Goal: Task Accomplishment & Management: Complete application form

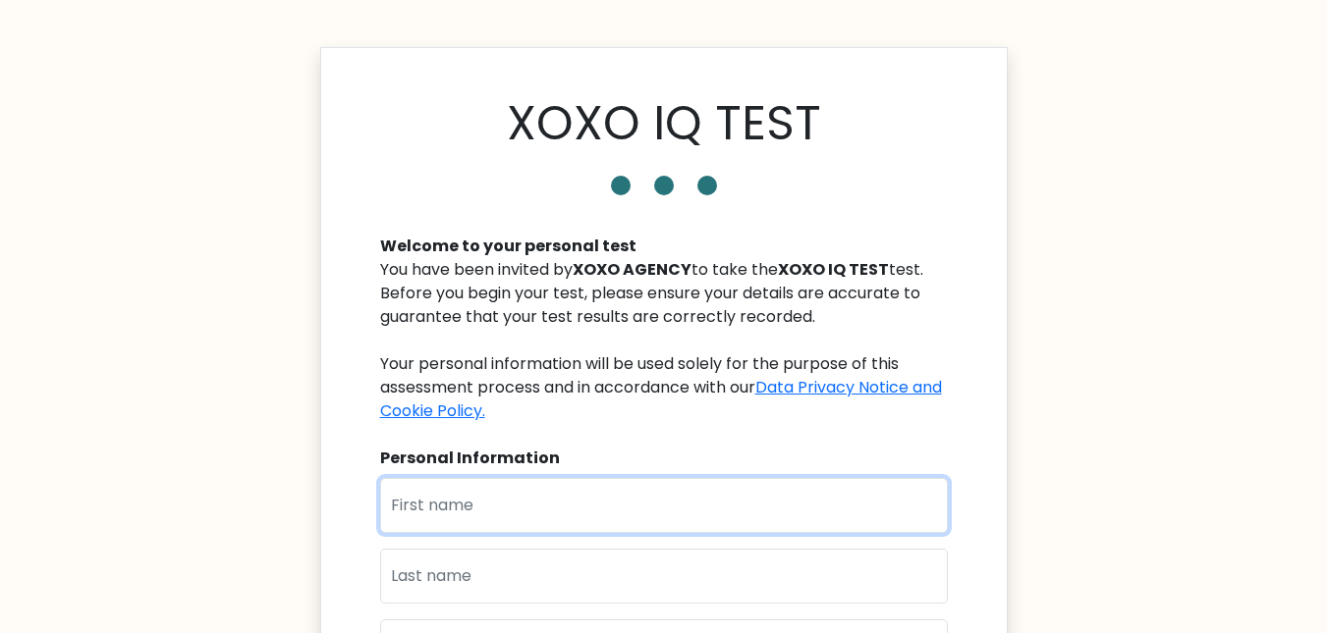
click at [499, 504] on input "text" at bounding box center [664, 505] width 568 height 55
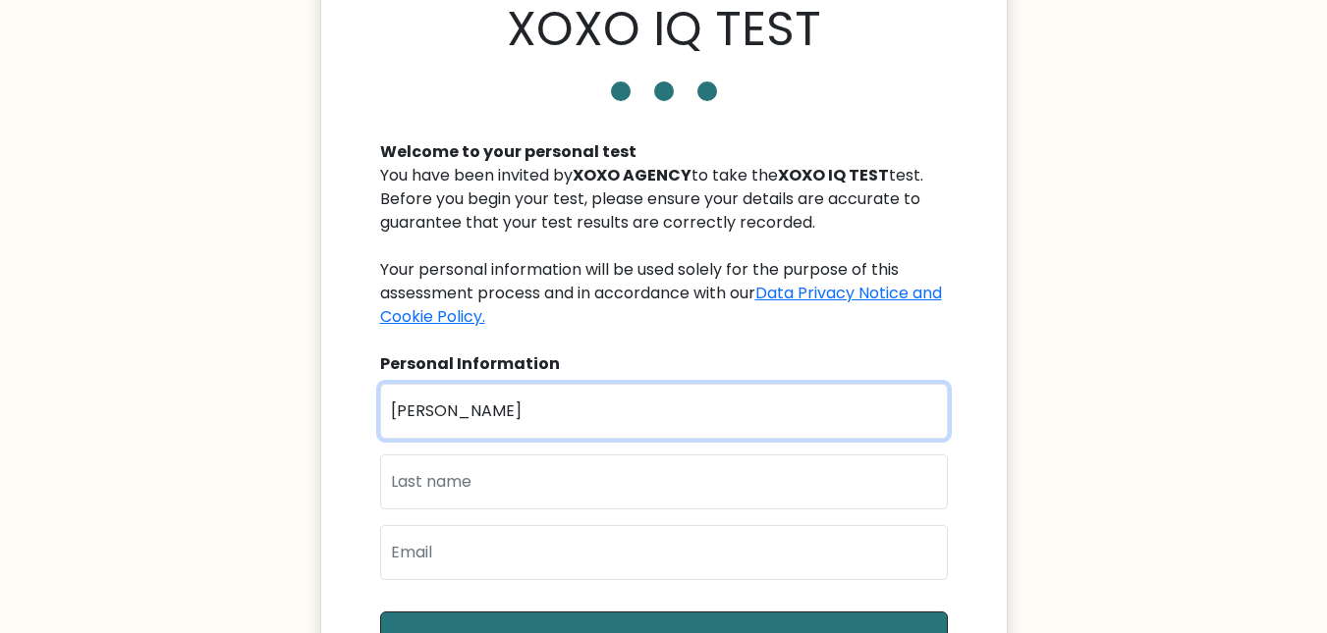
scroll to position [248, 0]
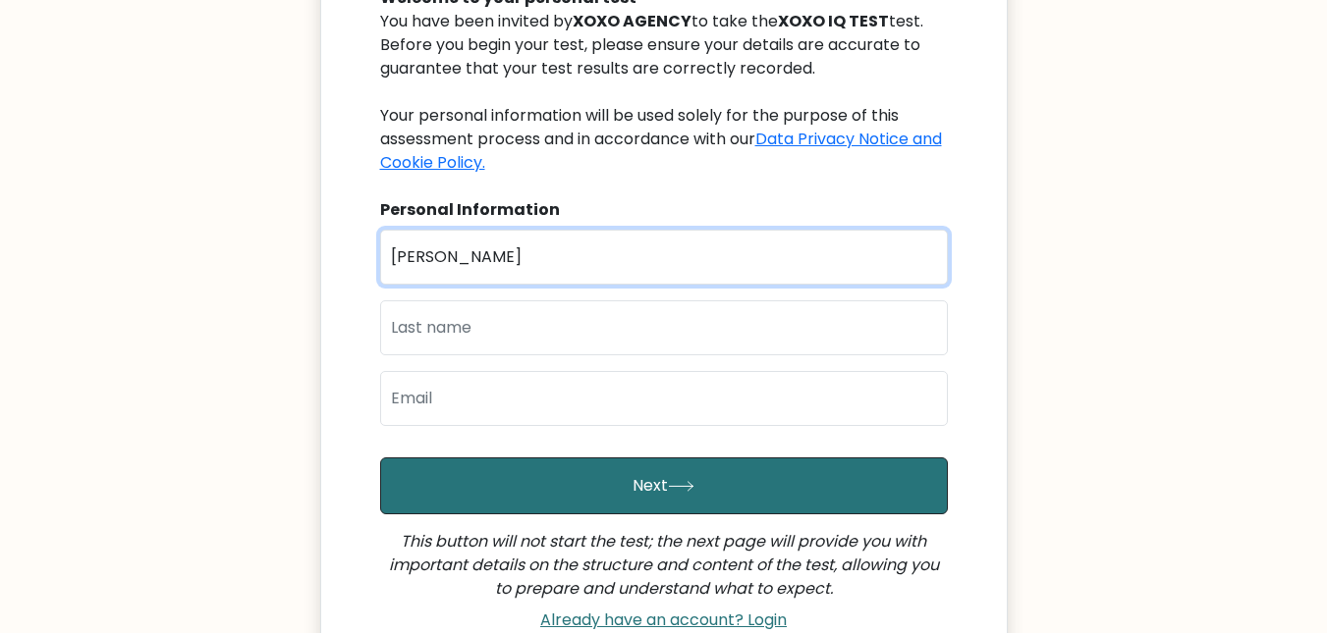
type input "[PERSON_NAME]"
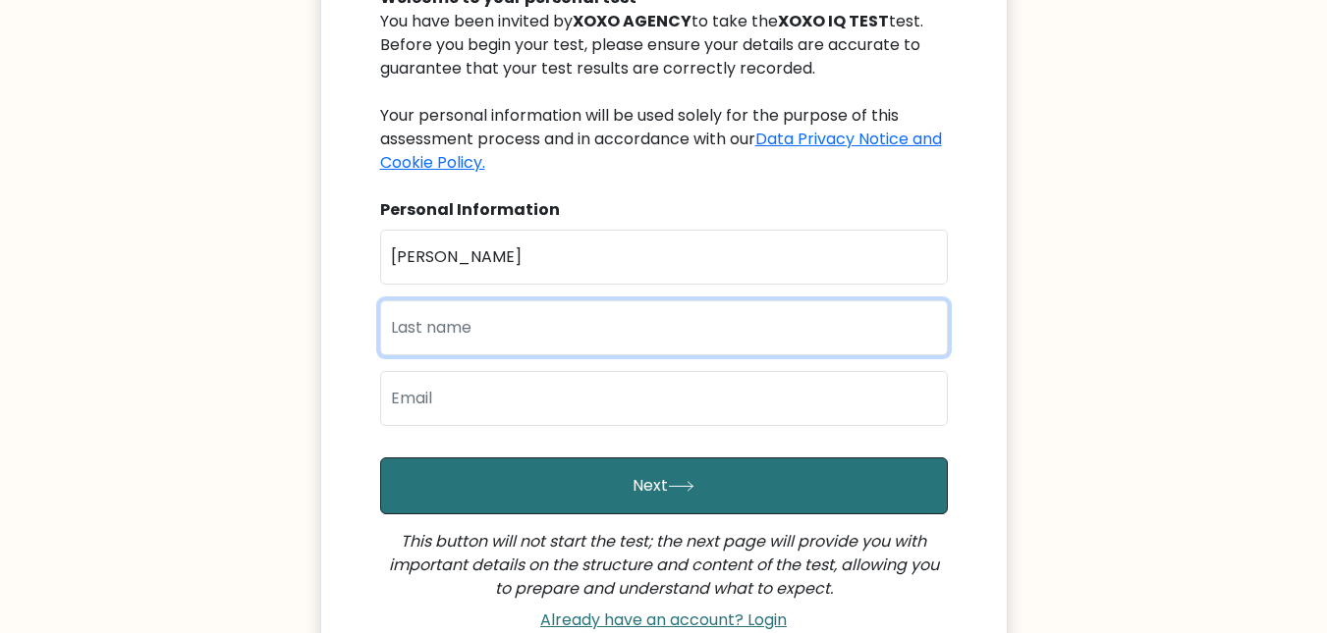
click at [427, 339] on input "text" at bounding box center [664, 327] width 568 height 55
type input "Abedi"
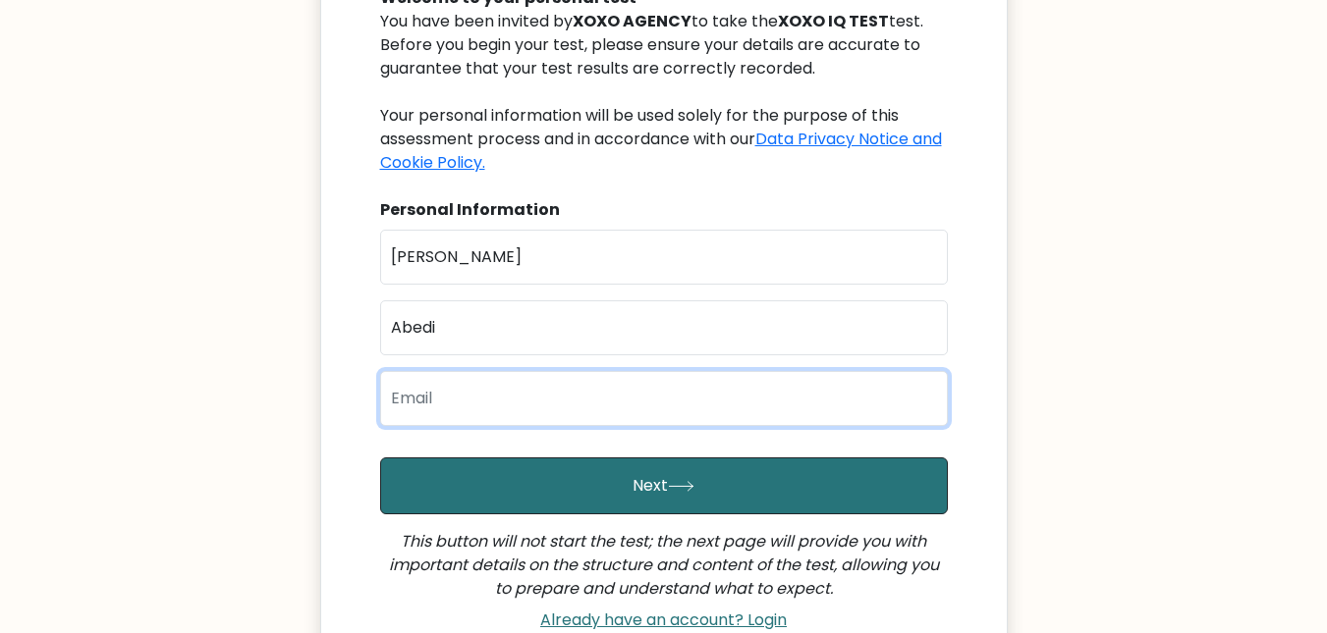
click at [414, 403] on input "email" at bounding box center [664, 398] width 568 height 55
type input "[EMAIL_ADDRESS][DOMAIN_NAME]"
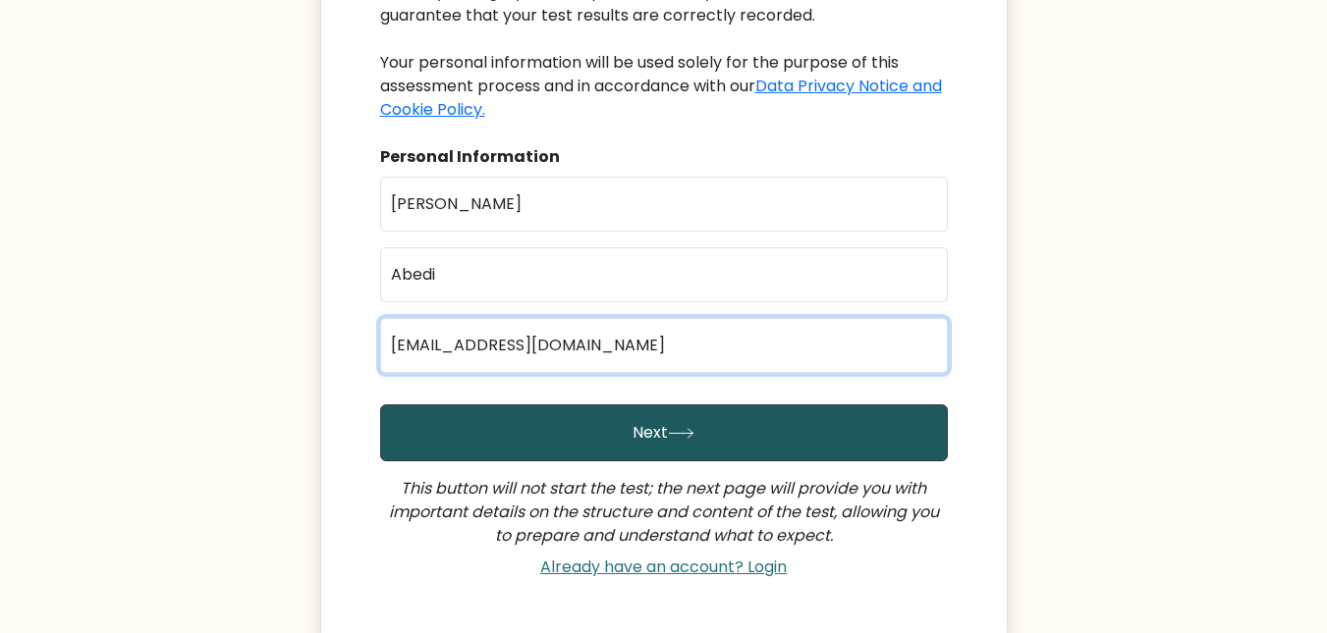
scroll to position [308, 0]
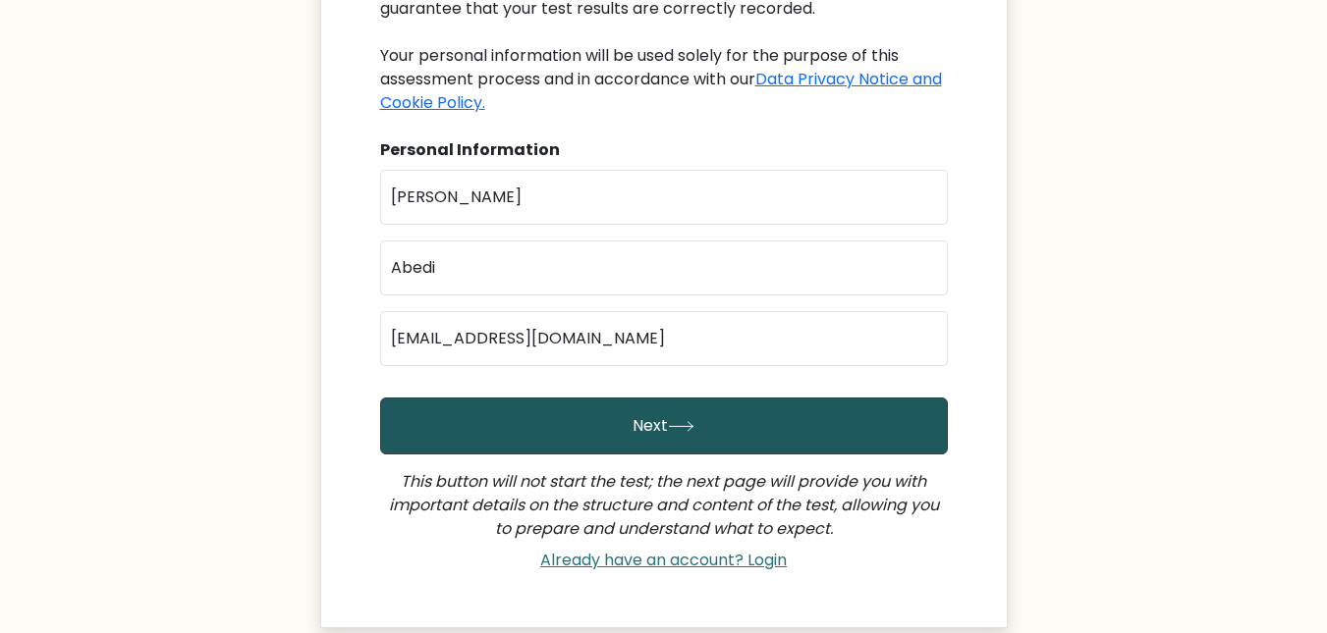
click at [526, 401] on button "Next" at bounding box center [664, 426] width 568 height 57
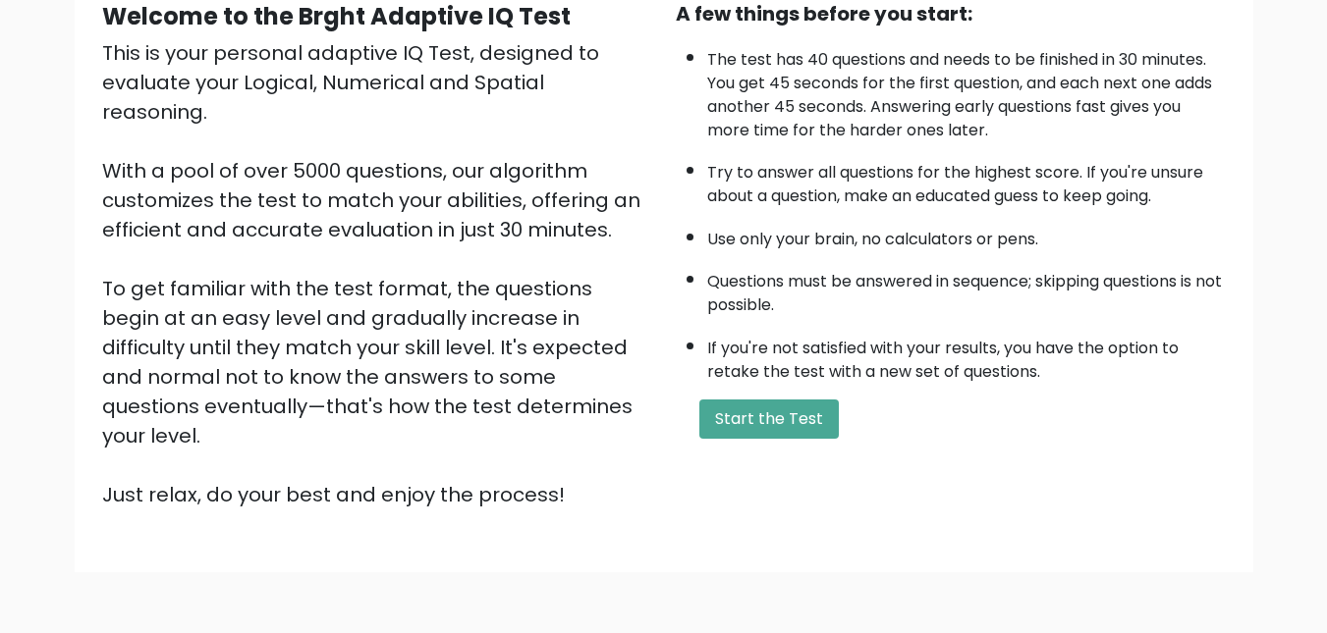
scroll to position [208, 0]
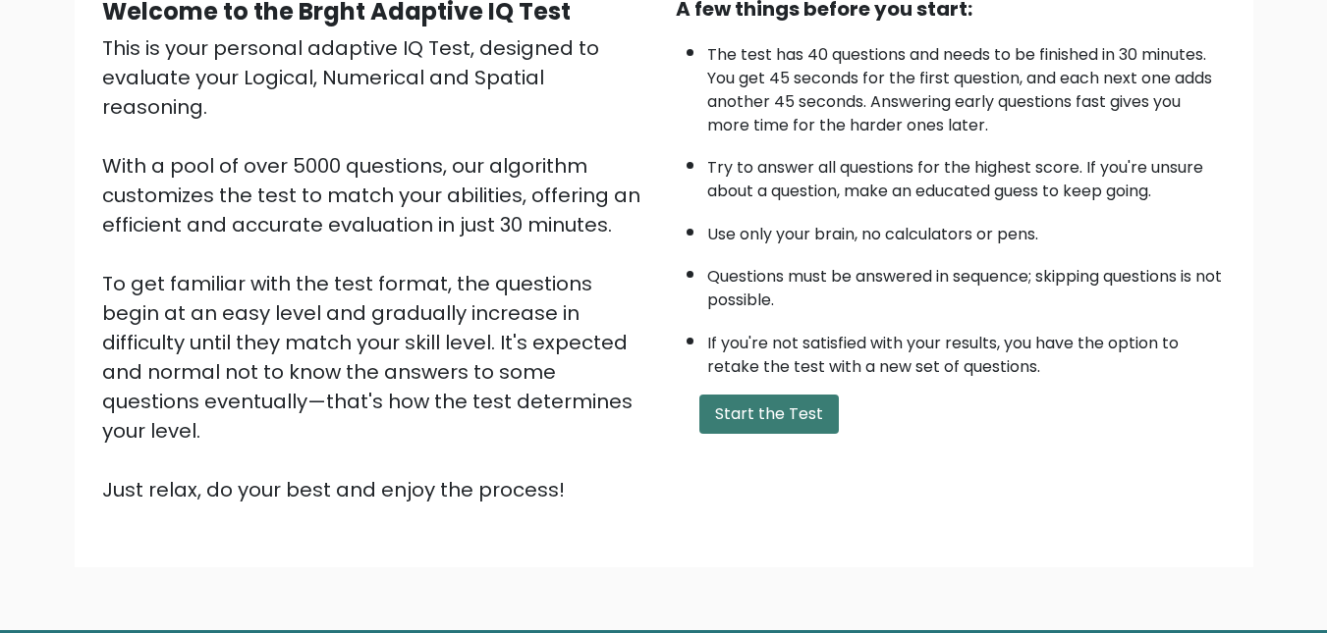
click at [751, 408] on button "Start the Test" at bounding box center [768, 414] width 139 height 39
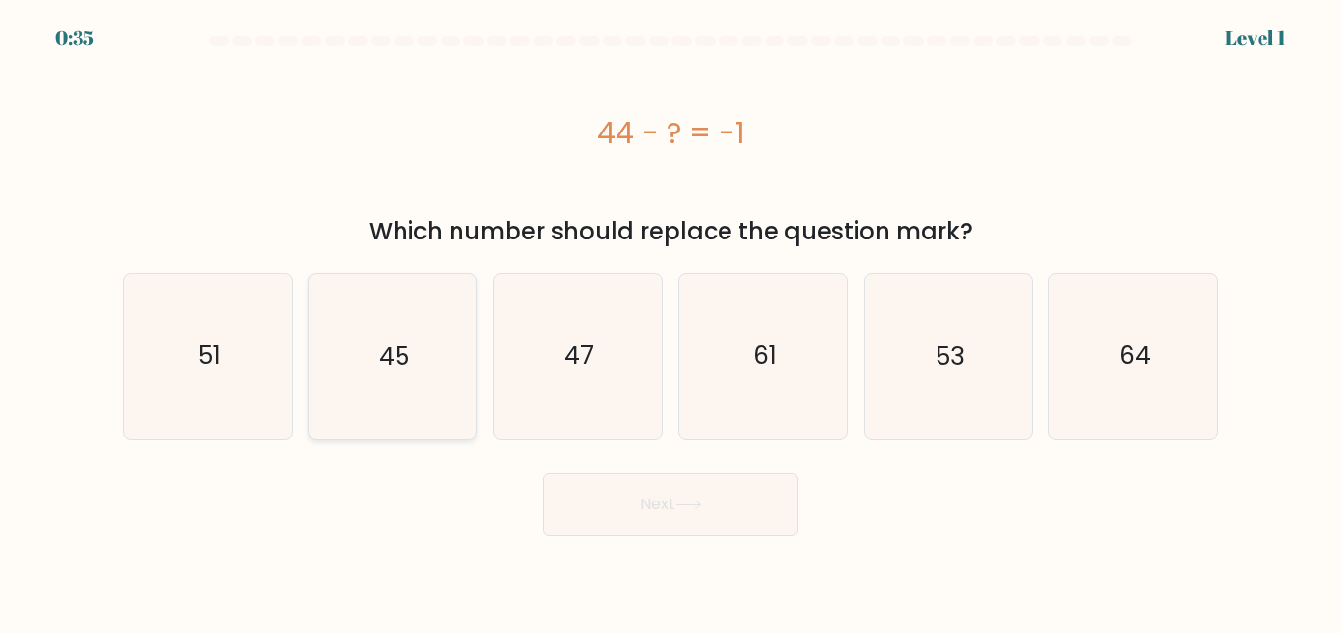
click at [413, 368] on icon "45" at bounding box center [392, 356] width 164 height 164
click at [671, 322] on input "b. 45" at bounding box center [671, 319] width 1 height 5
radio input "true"
click at [656, 493] on button "Next" at bounding box center [670, 504] width 255 height 63
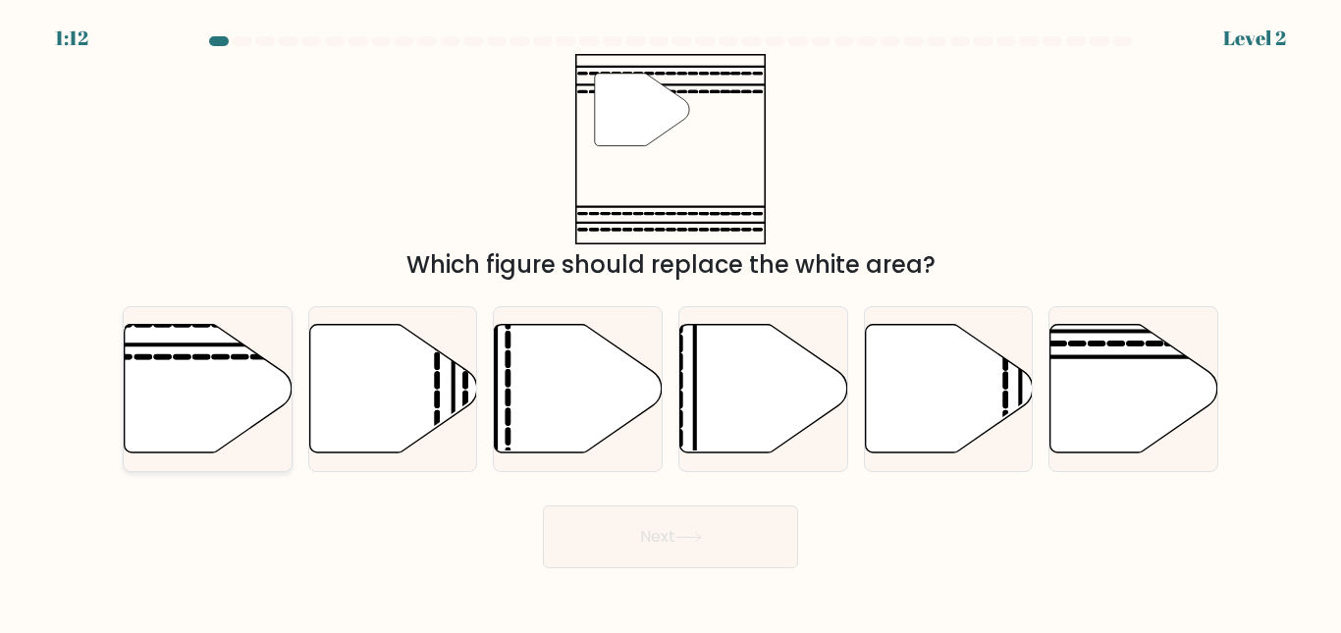
click at [225, 383] on icon at bounding box center [209, 388] width 168 height 129
click at [671, 322] on input "a." at bounding box center [671, 319] width 1 height 5
radio input "true"
click at [685, 536] on icon at bounding box center [689, 537] width 27 height 11
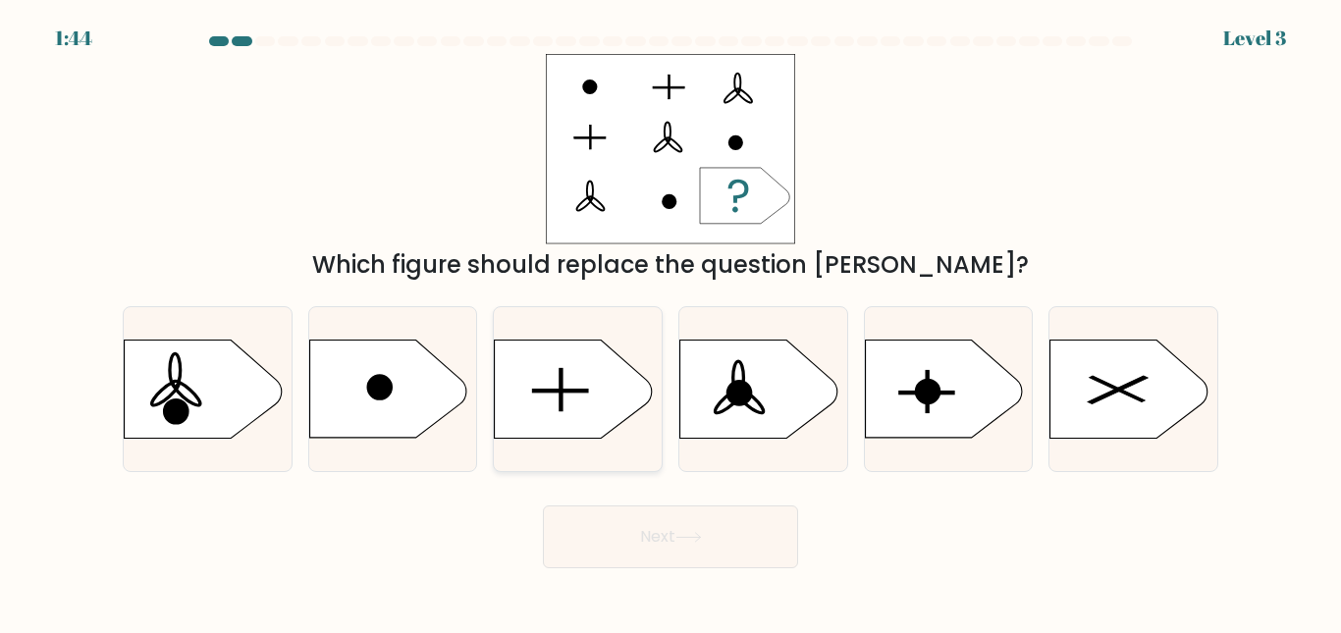
click at [563, 404] on rect at bounding box center [561, 389] width 3 height 42
click at [671, 322] on input "c." at bounding box center [671, 319] width 1 height 5
radio input "true"
click at [659, 531] on button "Next" at bounding box center [670, 537] width 255 height 63
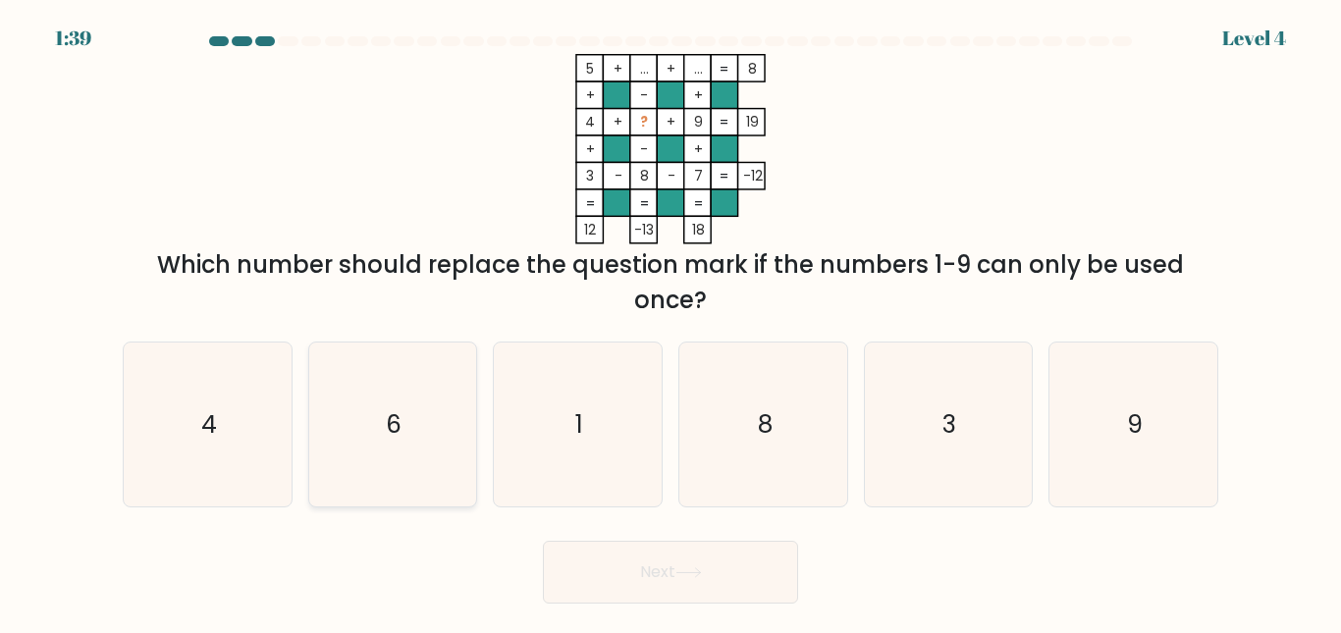
click at [435, 438] on icon "6" at bounding box center [392, 425] width 164 height 164
click at [671, 322] on input "b. 6" at bounding box center [671, 319] width 1 height 5
radio input "true"
click at [636, 569] on button "Next" at bounding box center [670, 572] width 255 height 63
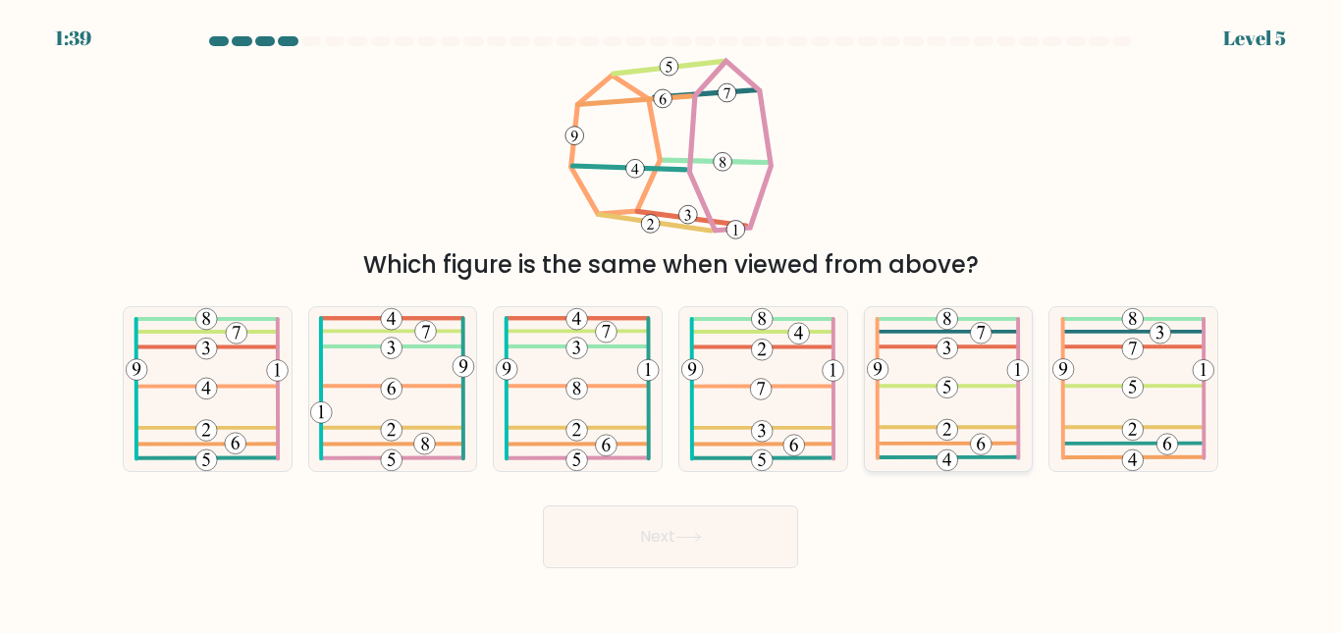
click at [899, 392] on icon at bounding box center [948, 389] width 162 height 164
click at [672, 322] on input "e." at bounding box center [671, 319] width 1 height 5
radio input "true"
click at [731, 534] on button "Next" at bounding box center [670, 537] width 255 height 63
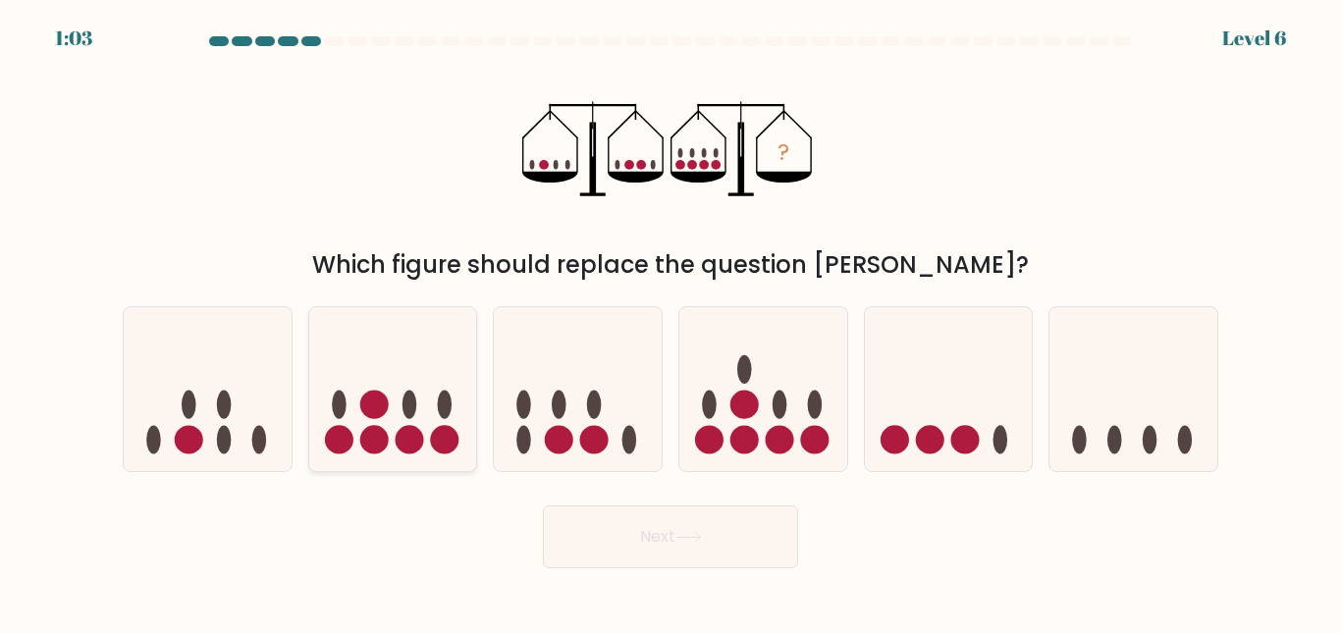
click at [406, 410] on ellipse at bounding box center [410, 404] width 15 height 28
click at [671, 322] on input "b." at bounding box center [671, 319] width 1 height 5
radio input "true"
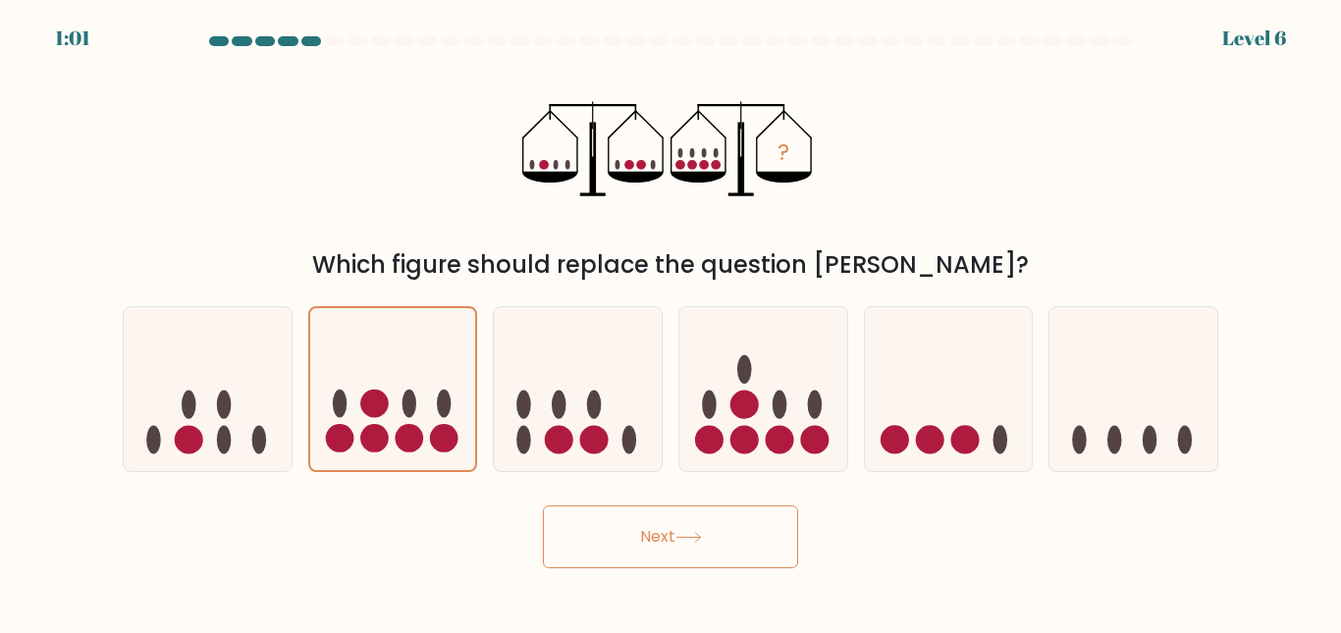
click at [611, 526] on button "Next" at bounding box center [670, 537] width 255 height 63
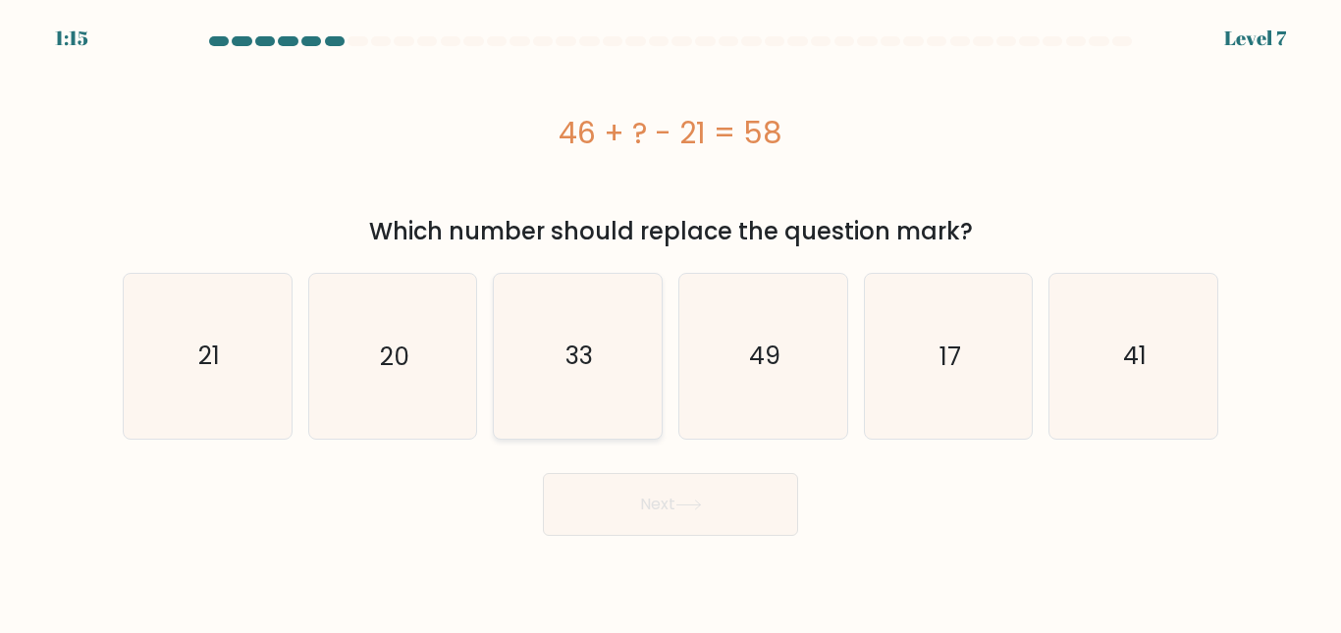
click at [587, 367] on text "33" at bounding box center [579, 356] width 27 height 34
click at [671, 322] on input "c. 33" at bounding box center [671, 319] width 1 height 5
radio input "true"
click at [652, 496] on button "Next" at bounding box center [670, 504] width 255 height 63
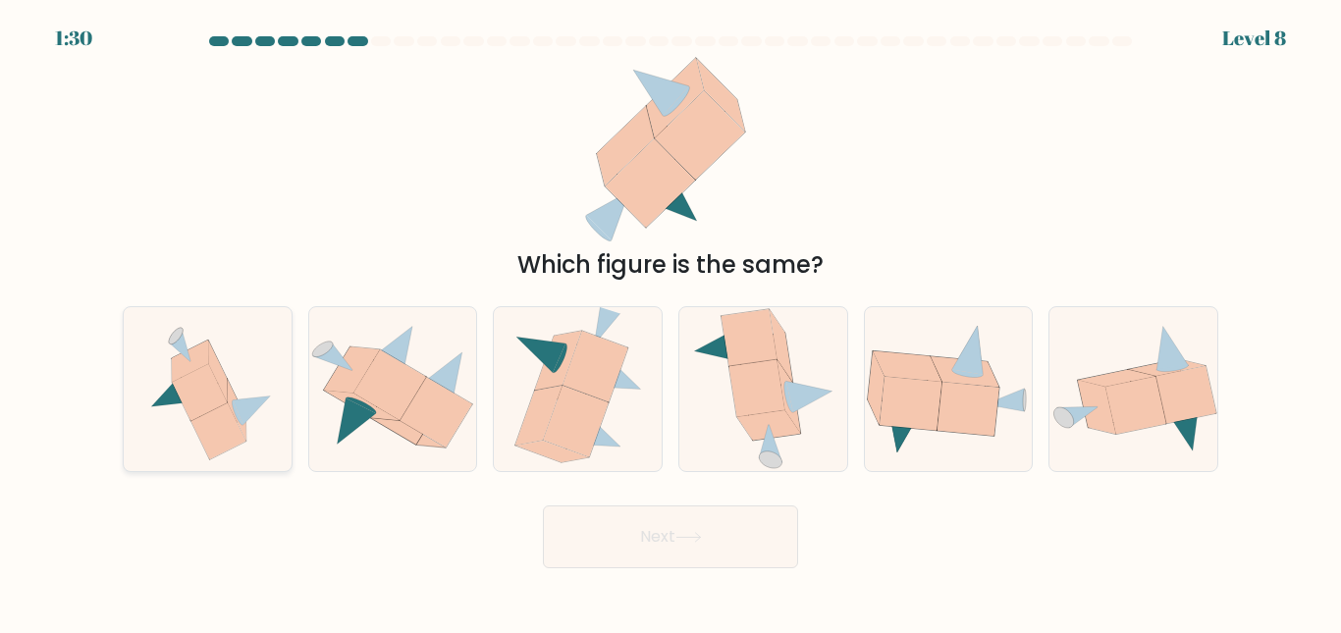
click at [189, 389] on icon at bounding box center [199, 392] width 55 height 57
click at [671, 322] on input "a." at bounding box center [671, 319] width 1 height 5
radio input "true"
click at [621, 534] on button "Next" at bounding box center [670, 537] width 255 height 63
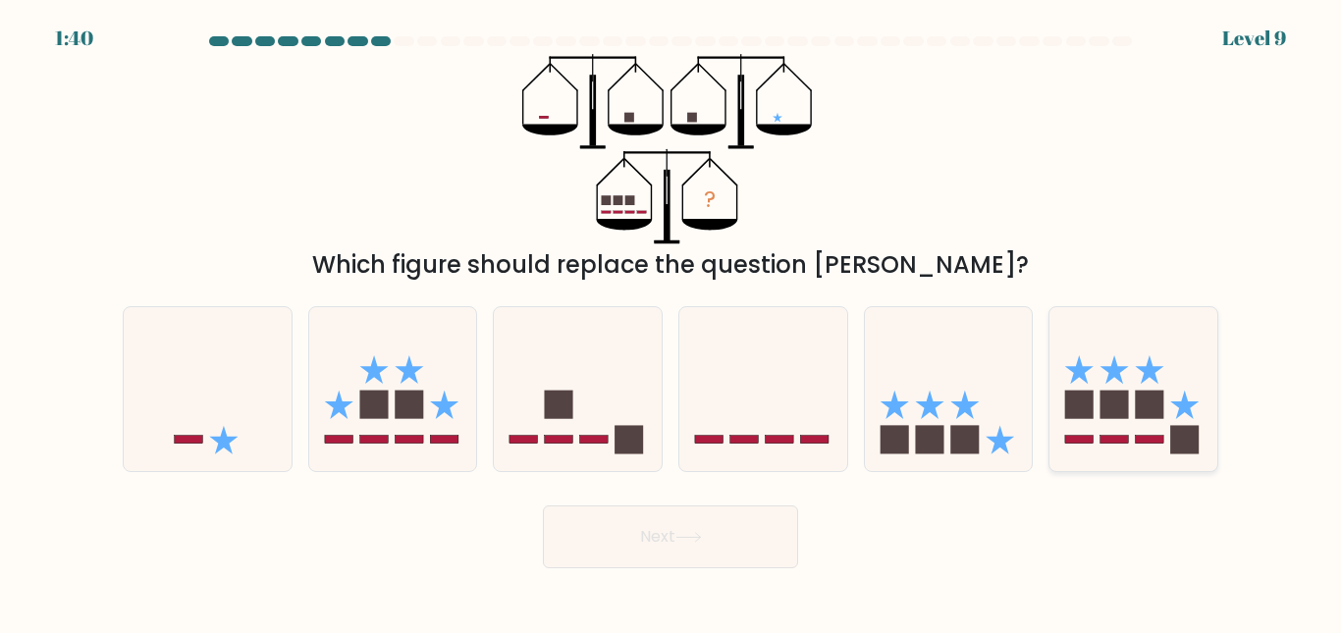
click at [1088, 438] on rect at bounding box center [1079, 440] width 28 height 8
click at [672, 322] on input "f." at bounding box center [671, 319] width 1 height 5
radio input "true"
click at [662, 542] on button "Next" at bounding box center [670, 537] width 255 height 63
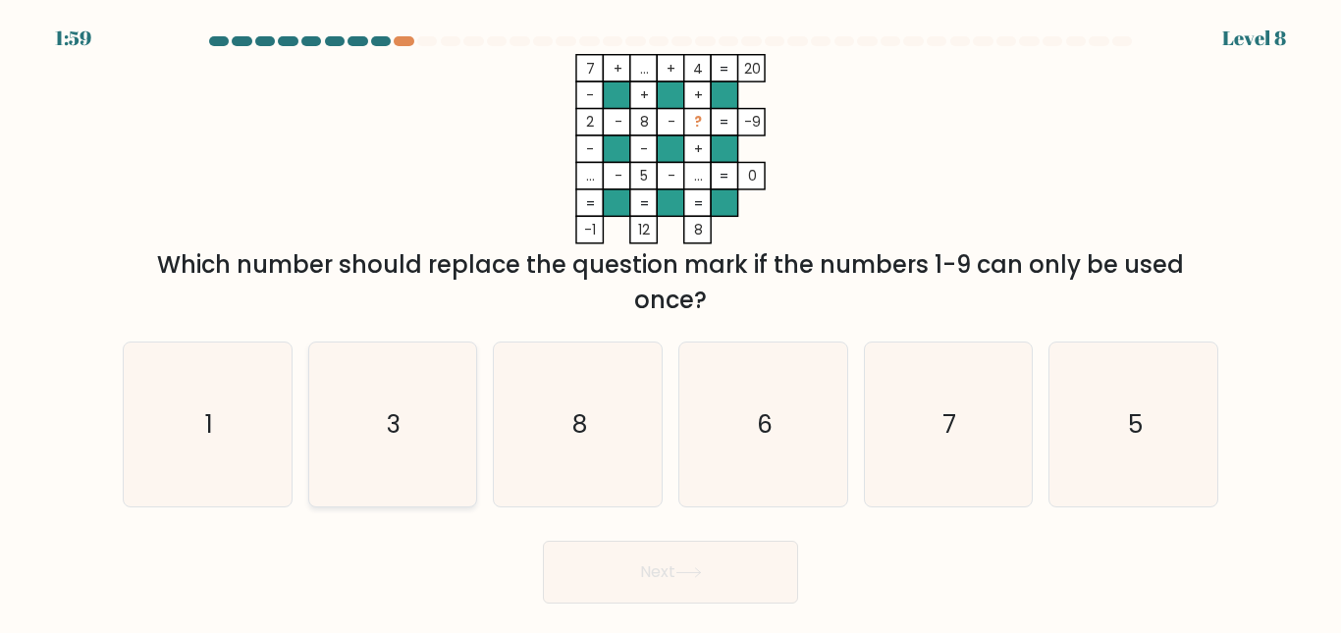
click at [406, 432] on icon "3" at bounding box center [392, 425] width 164 height 164
click at [671, 322] on input "b. 3" at bounding box center [671, 319] width 1 height 5
radio input "true"
click at [610, 577] on button "Next" at bounding box center [670, 572] width 255 height 63
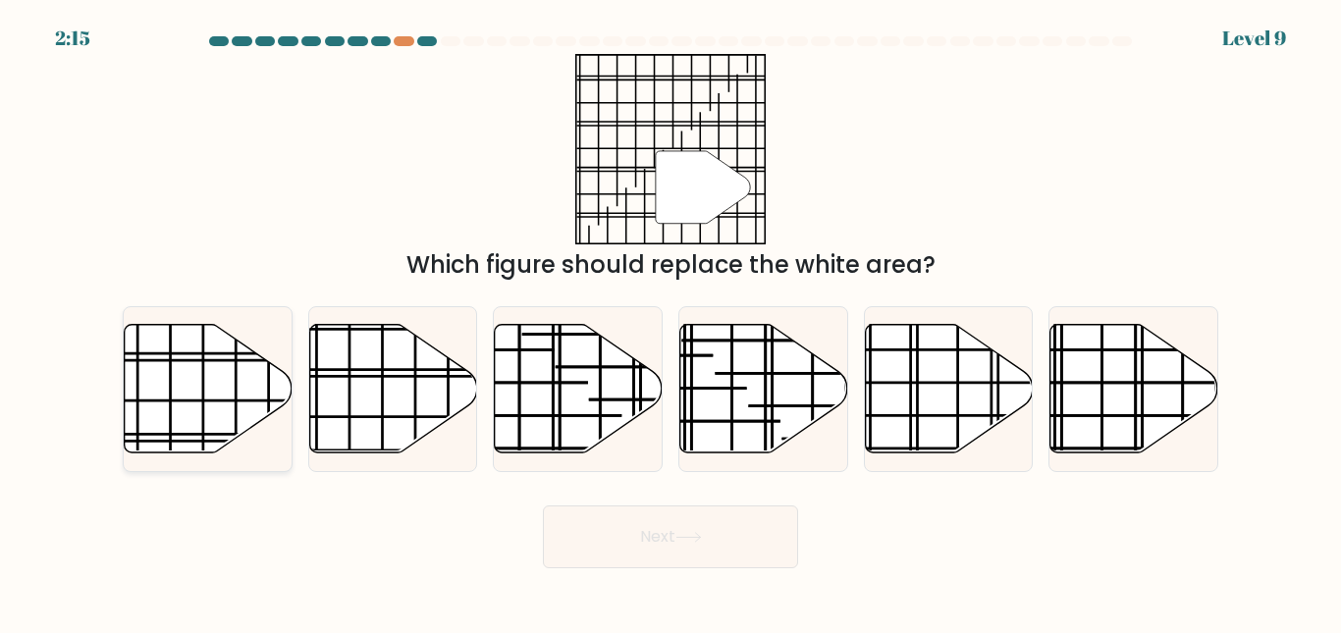
click at [232, 369] on icon at bounding box center [209, 388] width 168 height 129
click at [671, 322] on input "a." at bounding box center [671, 319] width 1 height 5
radio input "true"
click at [629, 521] on button "Next" at bounding box center [670, 537] width 255 height 63
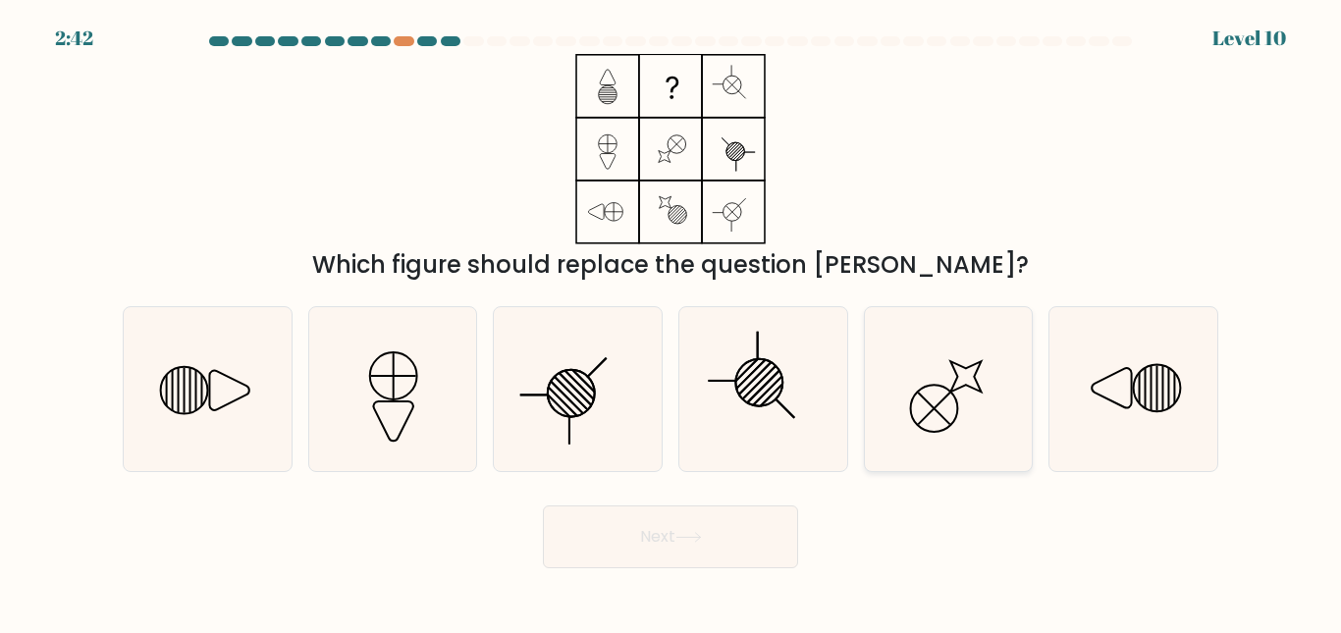
click at [917, 401] on icon at bounding box center [948, 389] width 164 height 164
click at [672, 322] on input "e." at bounding box center [671, 319] width 1 height 5
radio input "true"
click at [744, 537] on button "Next" at bounding box center [670, 537] width 255 height 63
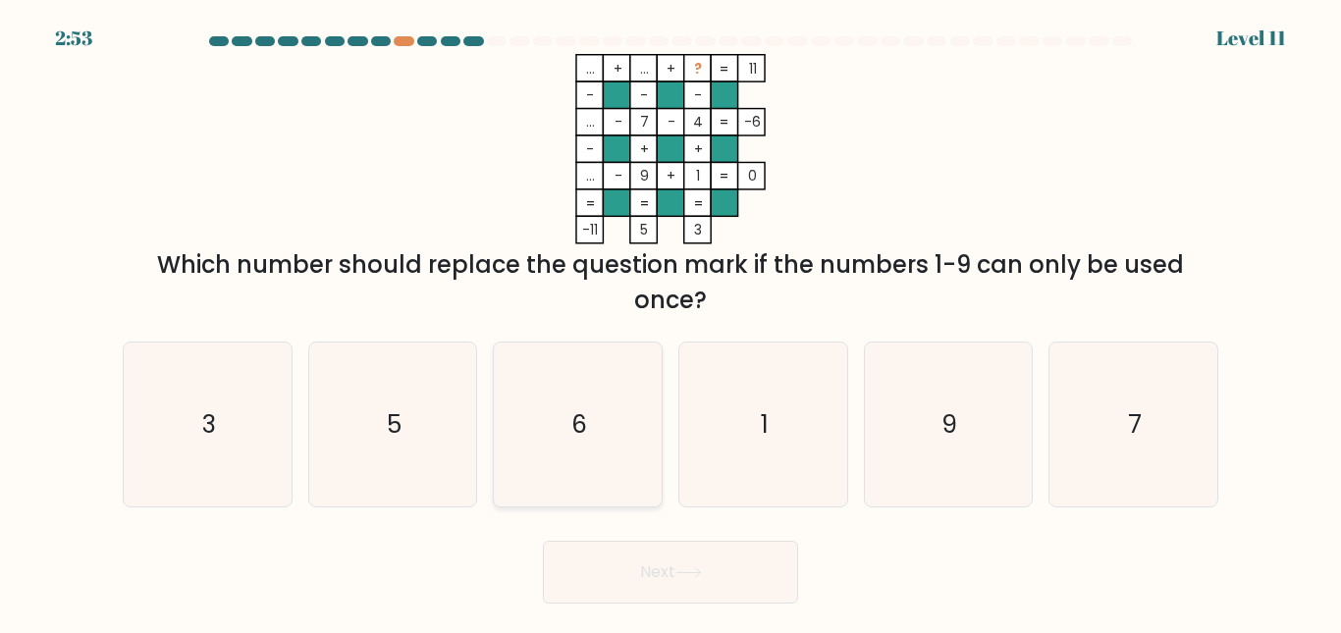
click at [582, 398] on icon "6" at bounding box center [578, 425] width 164 height 164
click at [671, 322] on input "c. 6" at bounding box center [671, 319] width 1 height 5
radio input "true"
click at [661, 552] on button "Next" at bounding box center [670, 572] width 255 height 63
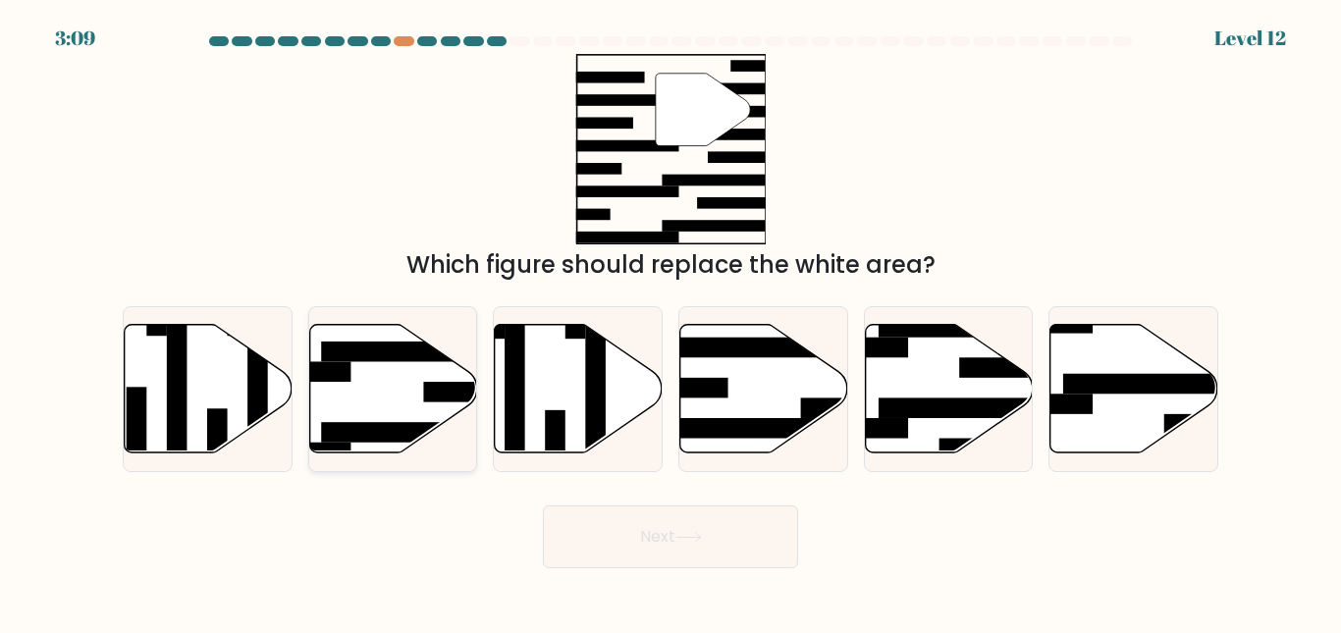
click at [425, 403] on icon at bounding box center [393, 388] width 168 height 129
click at [671, 322] on input "b." at bounding box center [671, 319] width 1 height 5
radio input "true"
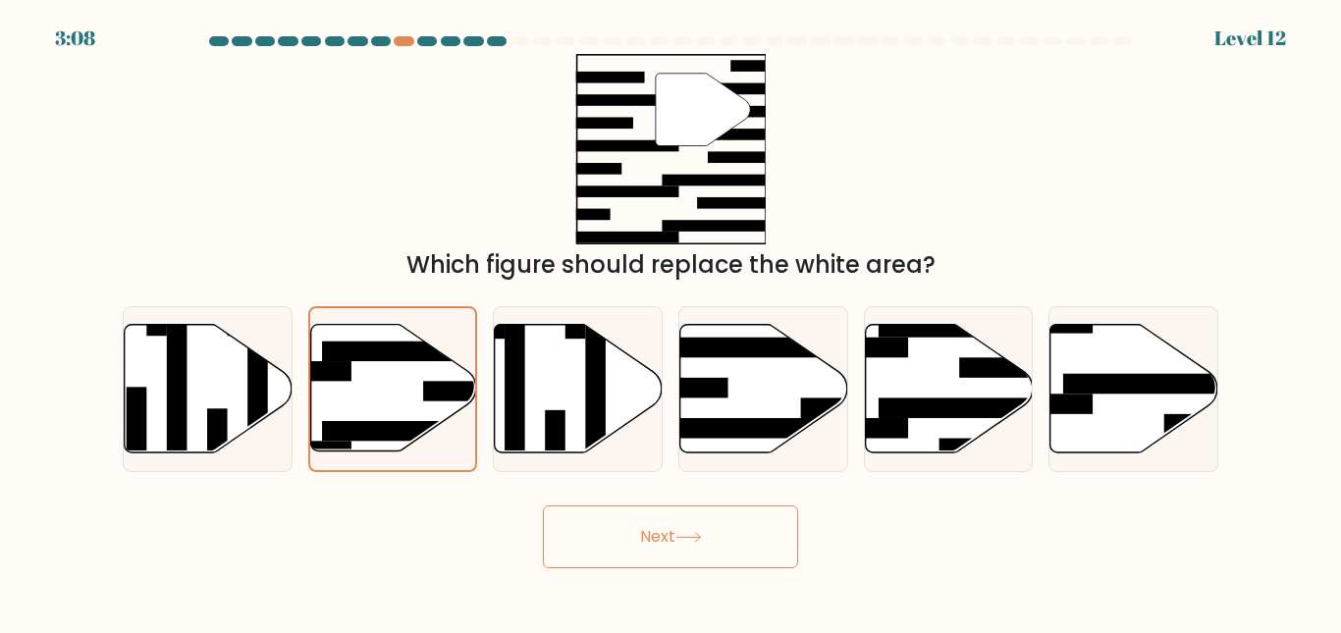
click at [651, 522] on button "Next" at bounding box center [670, 537] width 255 height 63
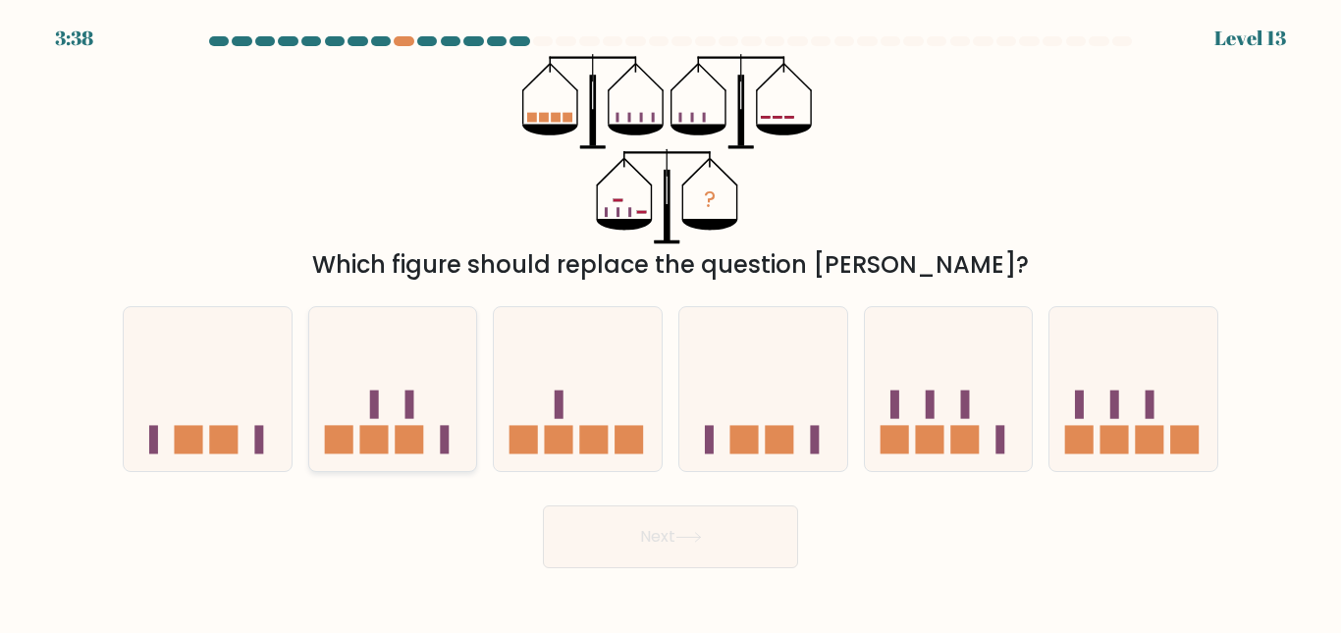
click at [414, 392] on icon at bounding box center [393, 389] width 168 height 138
click at [671, 322] on input "b." at bounding box center [671, 319] width 1 height 5
radio input "true"
click at [679, 548] on button "Next" at bounding box center [670, 537] width 255 height 63
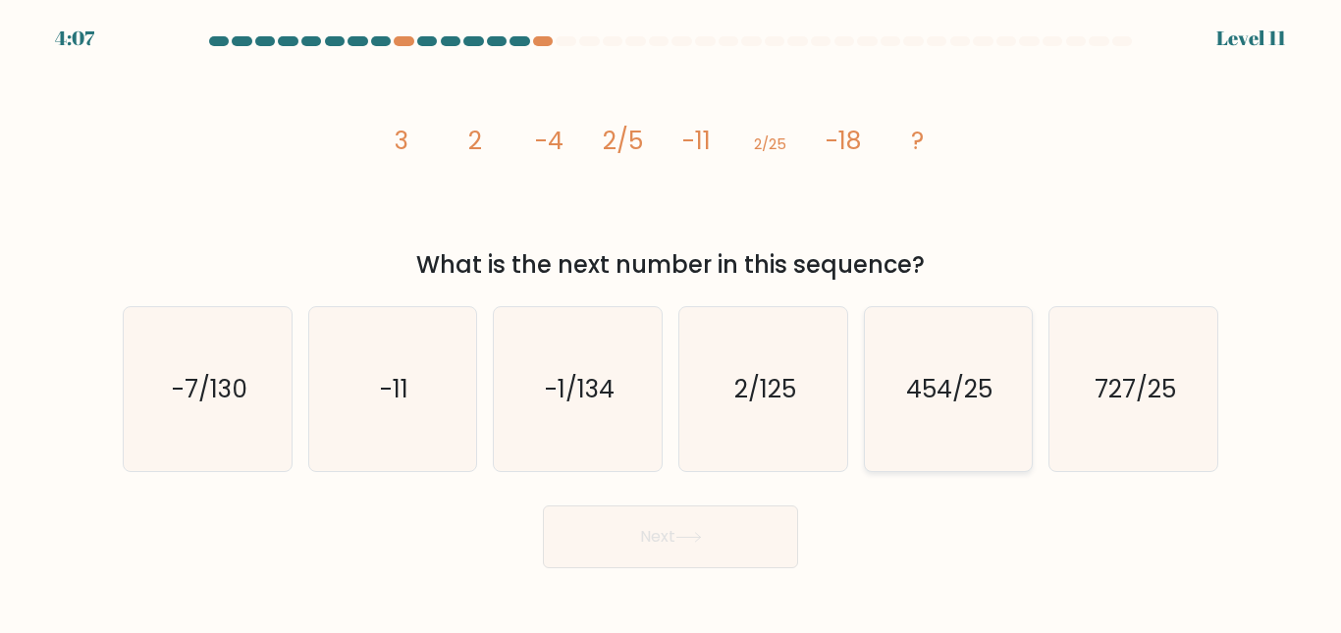
click at [982, 391] on text "454/25" at bounding box center [950, 389] width 86 height 34
click at [672, 322] on input "e. 454/25" at bounding box center [671, 319] width 1 height 5
radio input "true"
click at [716, 548] on button "Next" at bounding box center [670, 537] width 255 height 63
